Goal: Task Accomplishment & Management: Use online tool/utility

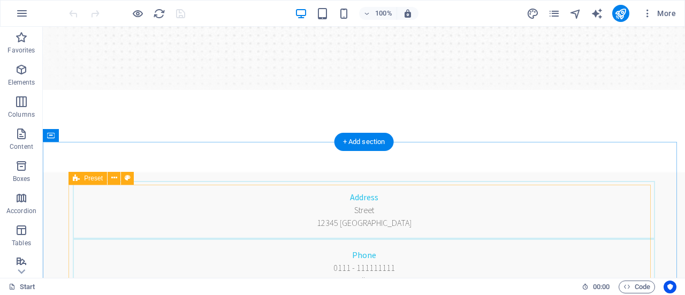
scroll to position [262, 0]
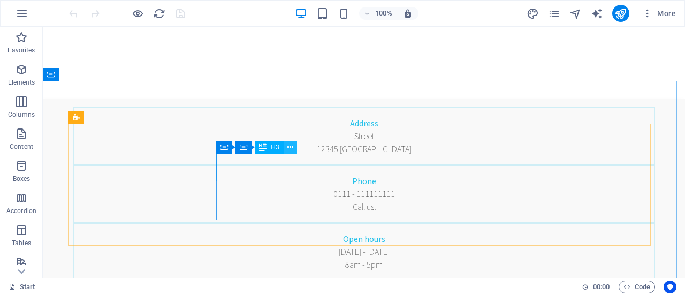
click at [291, 147] on icon at bounding box center [290, 147] width 6 height 11
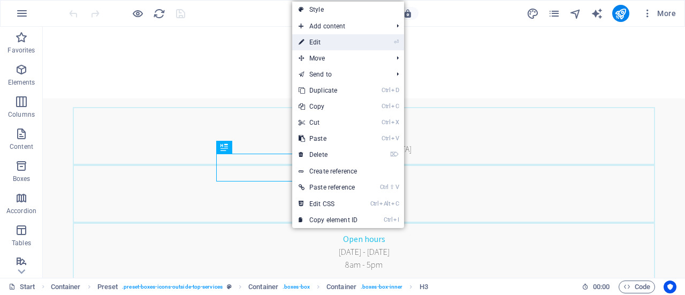
click at [344, 47] on link "⏎ Edit" at bounding box center [328, 42] width 72 height 16
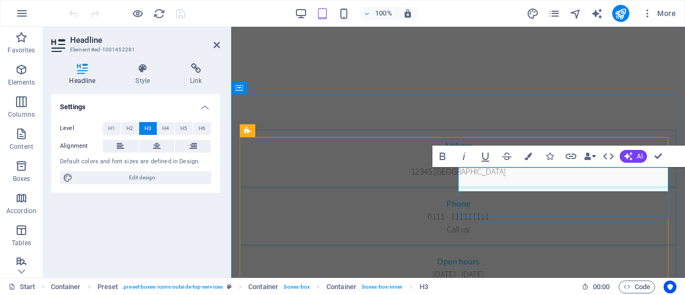
click at [226, 250] on div "Headline Style Link Settings Level H1 H2 H3 H4 H5 H6 Alignment Default colors a…" at bounding box center [136, 166] width 186 height 223
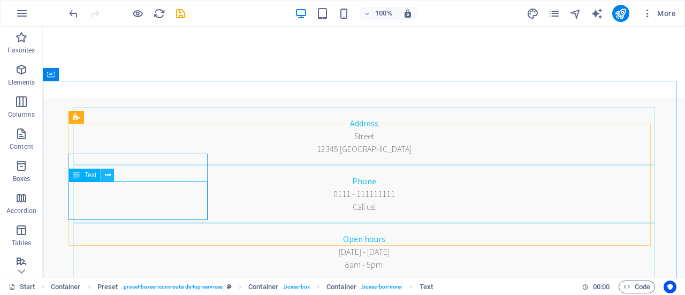
click at [104, 176] on button at bounding box center [107, 175] width 13 height 13
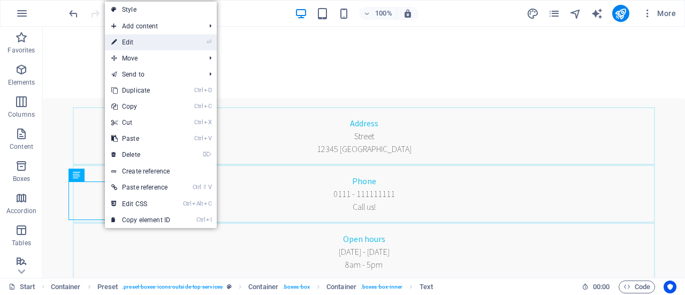
click at [137, 43] on link "⏎ Edit" at bounding box center [141, 42] width 72 height 16
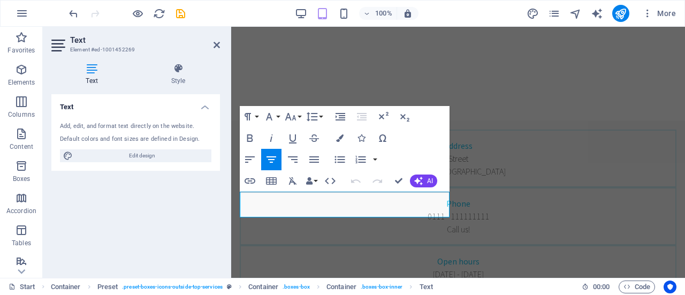
copy p "Lorem ipsum dolor sit amet, consectetur adipisicing elit. Veritatis, dolorem!"
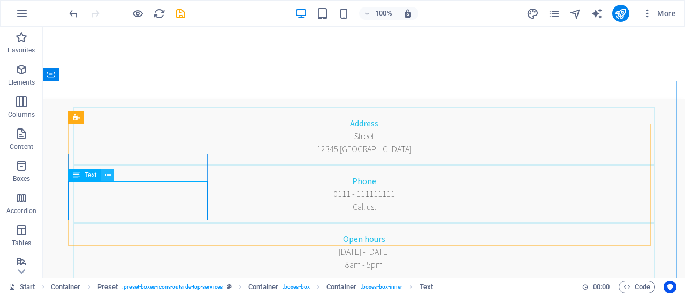
click at [105, 173] on icon at bounding box center [108, 175] width 6 height 11
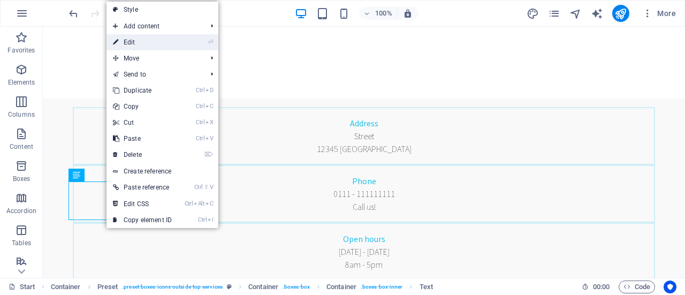
click at [140, 44] on link "⏎ Edit" at bounding box center [142, 42] width 72 height 16
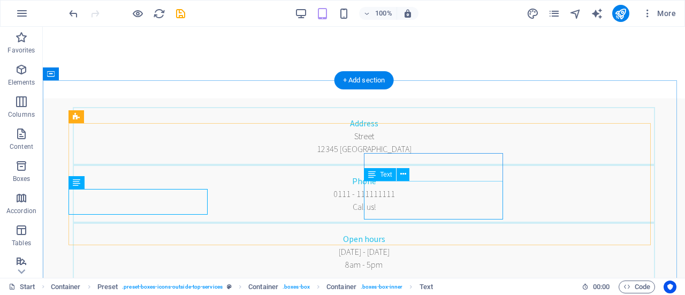
scroll to position [263, 0]
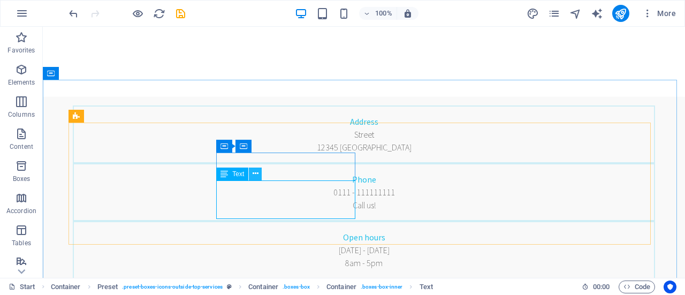
click at [255, 175] on icon at bounding box center [256, 173] width 6 height 11
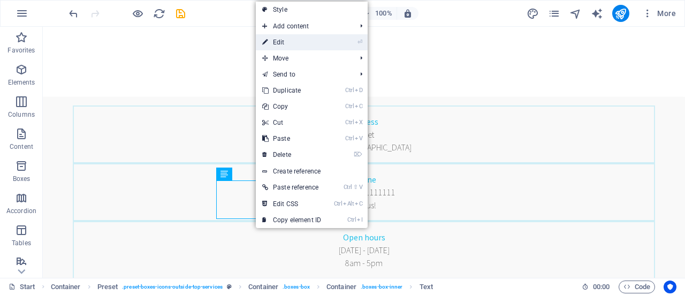
click at [292, 43] on link "⏎ Edit" at bounding box center [292, 42] width 72 height 16
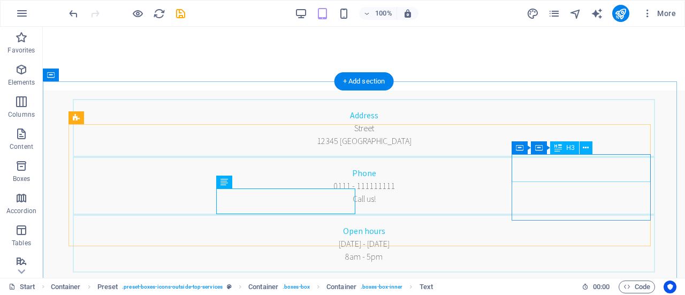
scroll to position [264, 0]
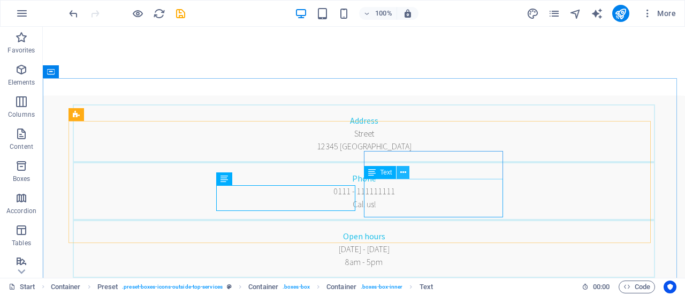
click at [404, 176] on icon at bounding box center [403, 172] width 6 height 11
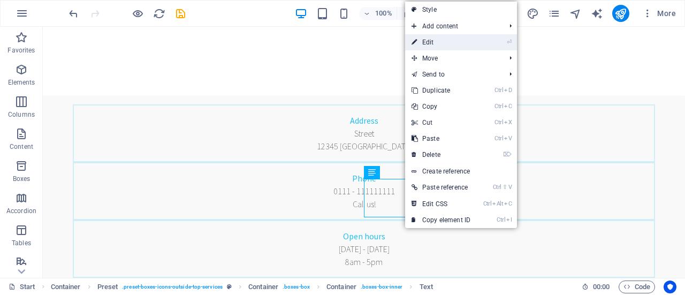
click at [439, 42] on link "⏎ Edit" at bounding box center [441, 42] width 72 height 16
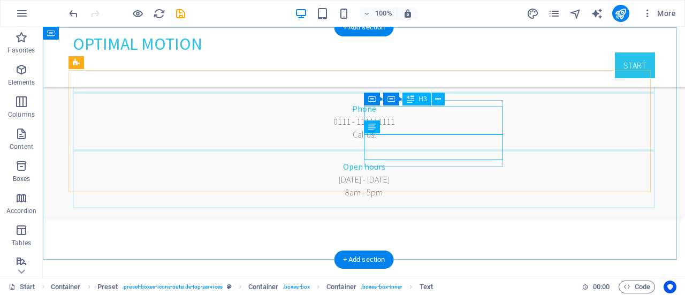
scroll to position [316, 0]
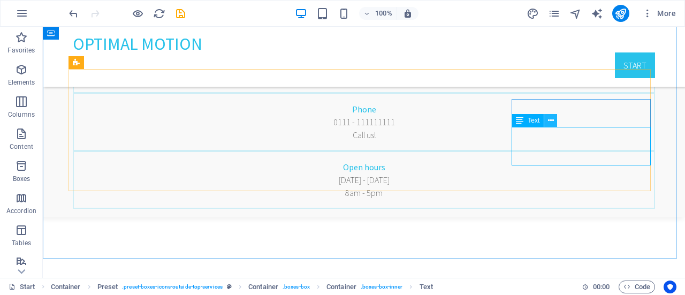
click at [548, 120] on icon at bounding box center [551, 120] width 6 height 11
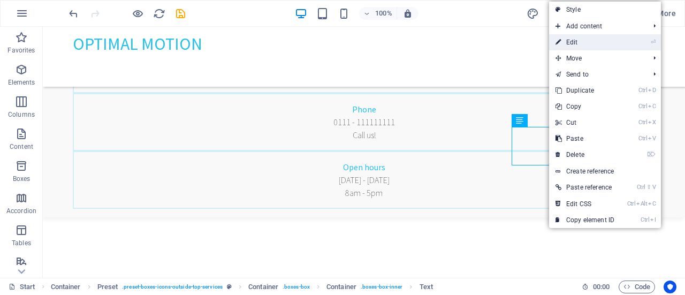
click at [576, 41] on link "⏎ Edit" at bounding box center [585, 42] width 72 height 16
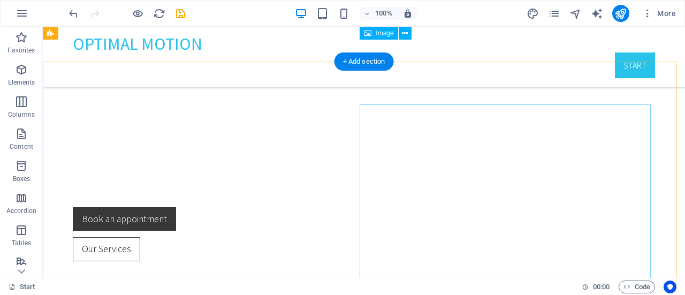
scroll to position [500, 0]
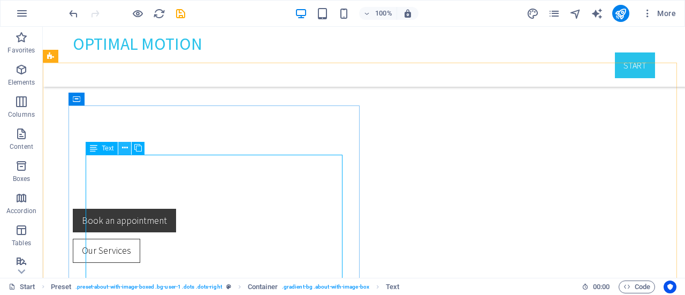
click at [123, 148] on icon at bounding box center [125, 147] width 6 height 11
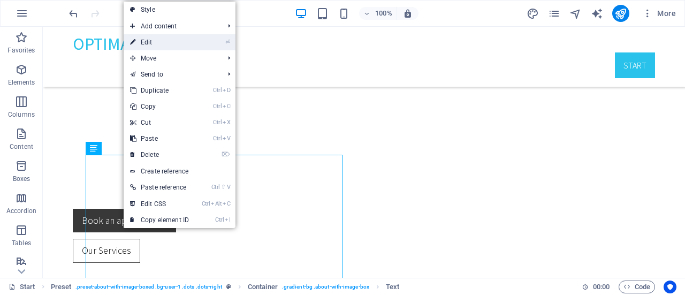
click at [165, 40] on link "⏎ Edit" at bounding box center [160, 42] width 72 height 16
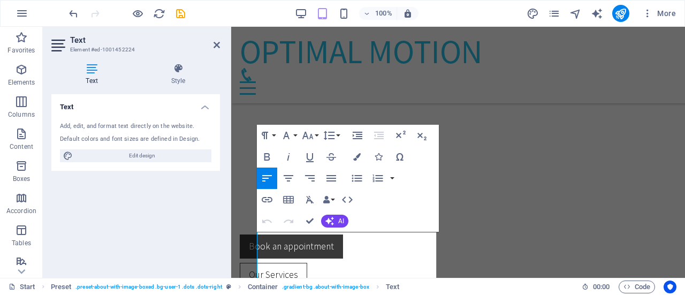
scroll to position [513, 0]
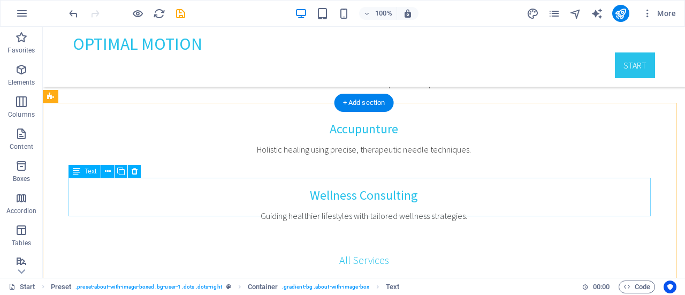
scroll to position [892, 0]
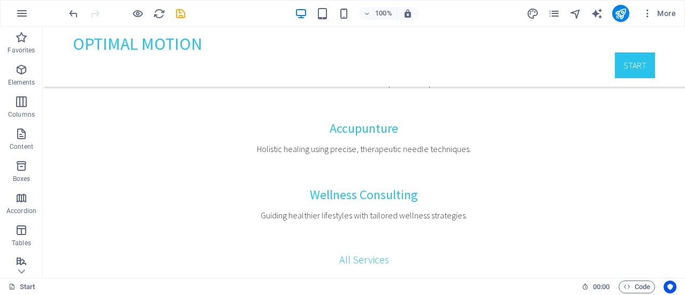
scroll to position [892, 0]
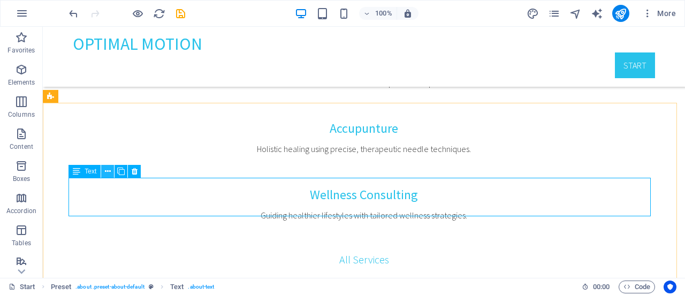
click at [109, 170] on icon at bounding box center [108, 171] width 6 height 11
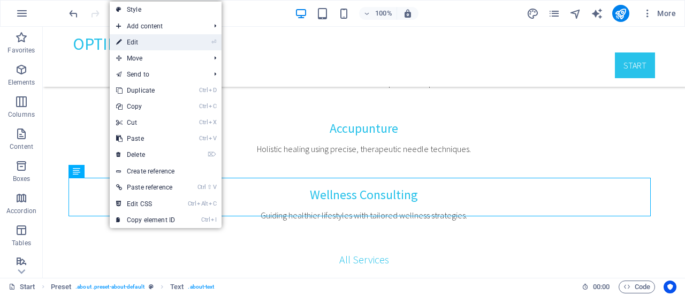
click at [154, 42] on link "⏎ Edit" at bounding box center [146, 42] width 72 height 16
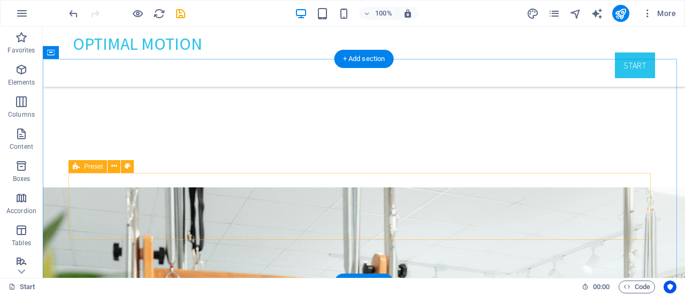
scroll to position [1992, 0]
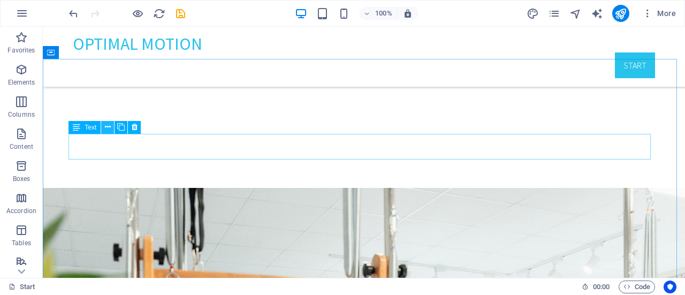
click at [106, 124] on icon at bounding box center [108, 126] width 6 height 11
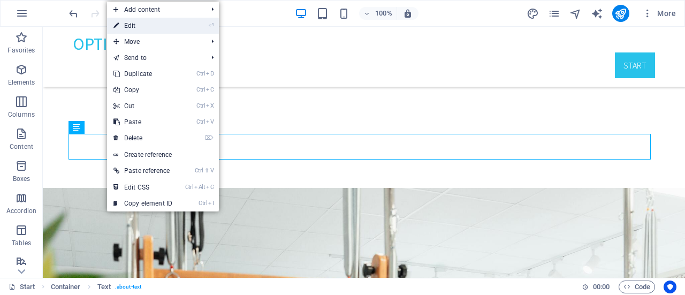
click at [143, 32] on link "⏎ Edit" at bounding box center [143, 26] width 72 height 16
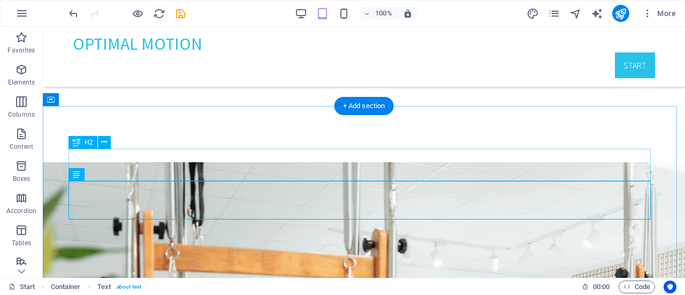
scroll to position [1945, 0]
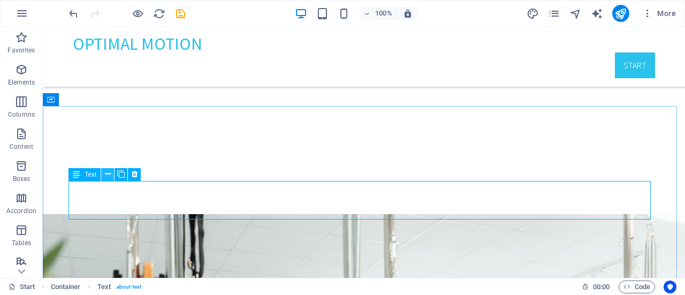
click at [105, 174] on icon at bounding box center [108, 174] width 6 height 11
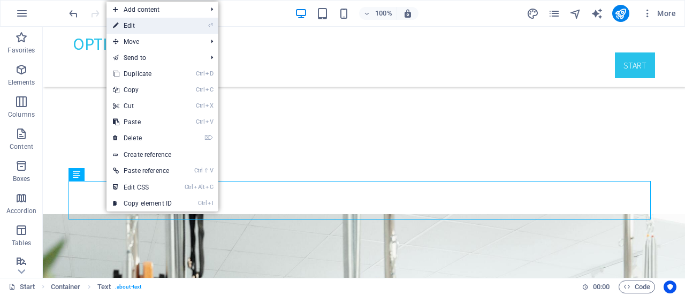
click at [148, 25] on link "⏎ Edit" at bounding box center [142, 26] width 72 height 16
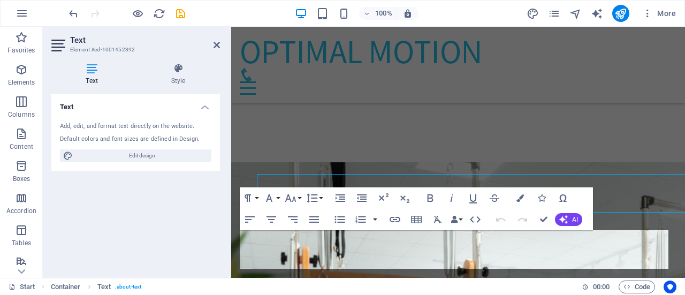
scroll to position [1952, 0]
